Goal: Task Accomplishment & Management: Manage account settings

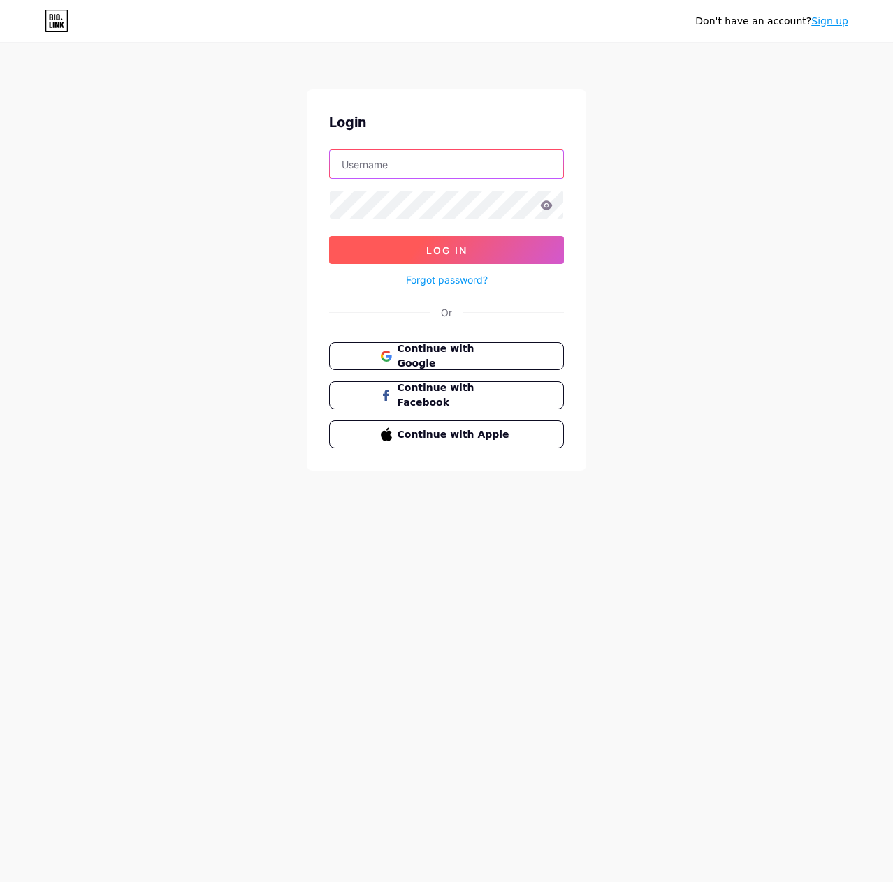
type input "[EMAIL_ADDRESS][DOMAIN_NAME]"
click at [450, 260] on button "Log In" at bounding box center [446, 250] width 235 height 28
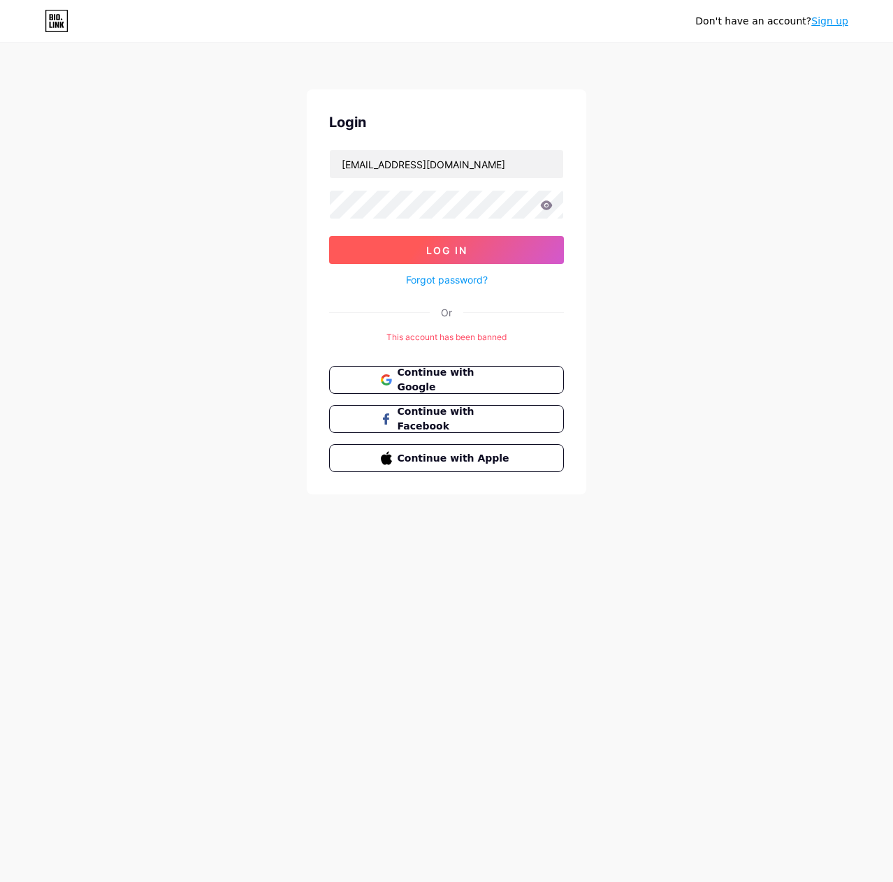
click at [464, 257] on button "Log In" at bounding box center [446, 250] width 235 height 28
click at [464, 254] on span "Log In" at bounding box center [446, 250] width 41 height 12
click at [467, 253] on button "Log In" at bounding box center [446, 250] width 235 height 28
click at [551, 205] on icon at bounding box center [547, 204] width 12 height 9
